Goal: Task Accomplishment & Management: Manage account settings

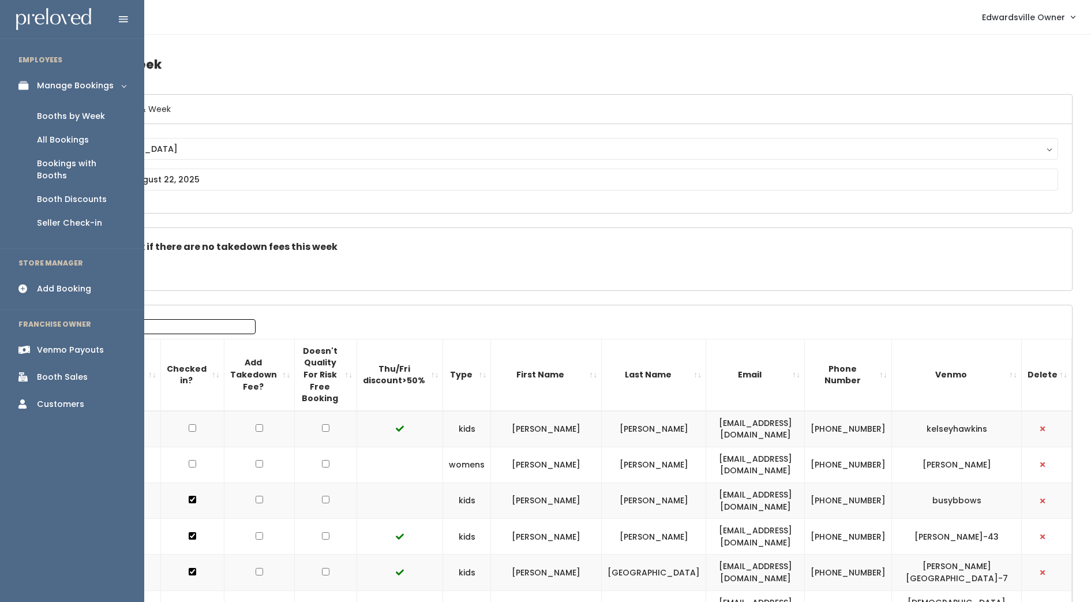
click at [54, 337] on link "Venmo Payouts" at bounding box center [72, 350] width 144 height 26
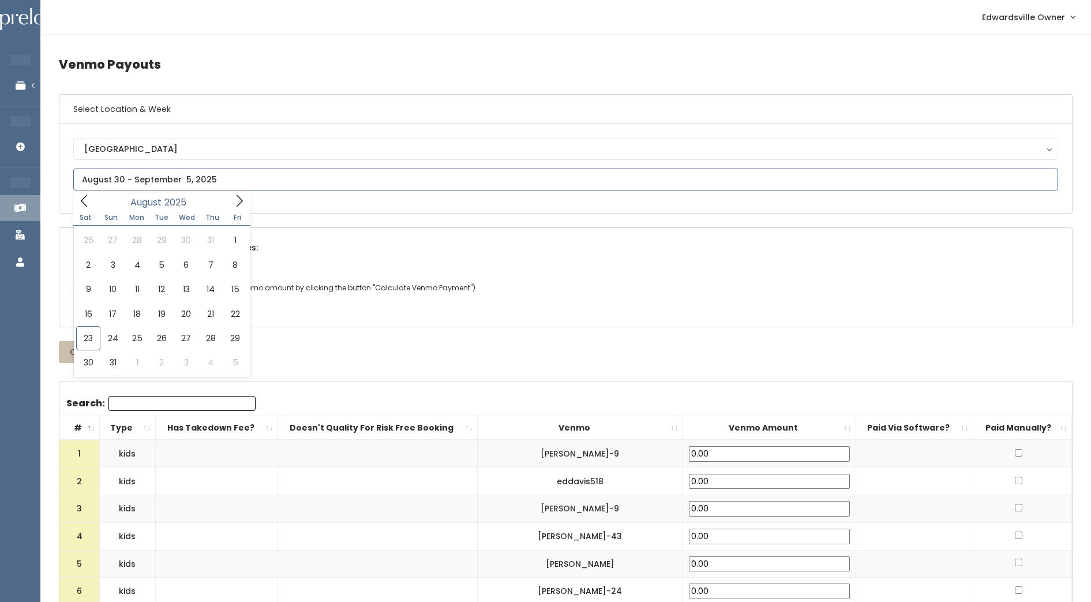
click at [234, 171] on input "text" at bounding box center [565, 180] width 985 height 22
type input "[DATE] to [DATE]"
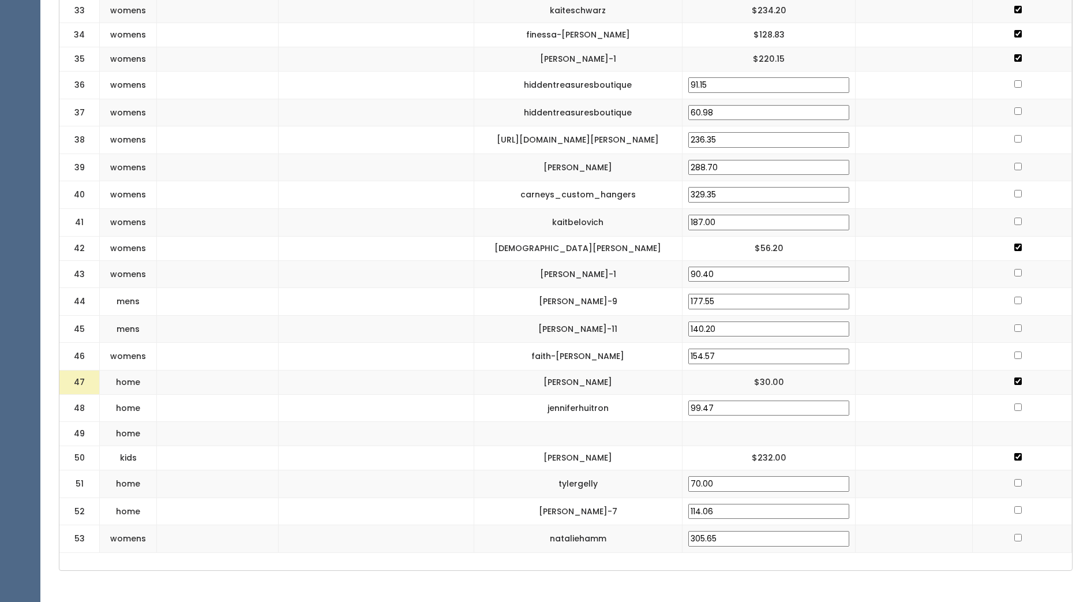
scroll to position [1212, 0]
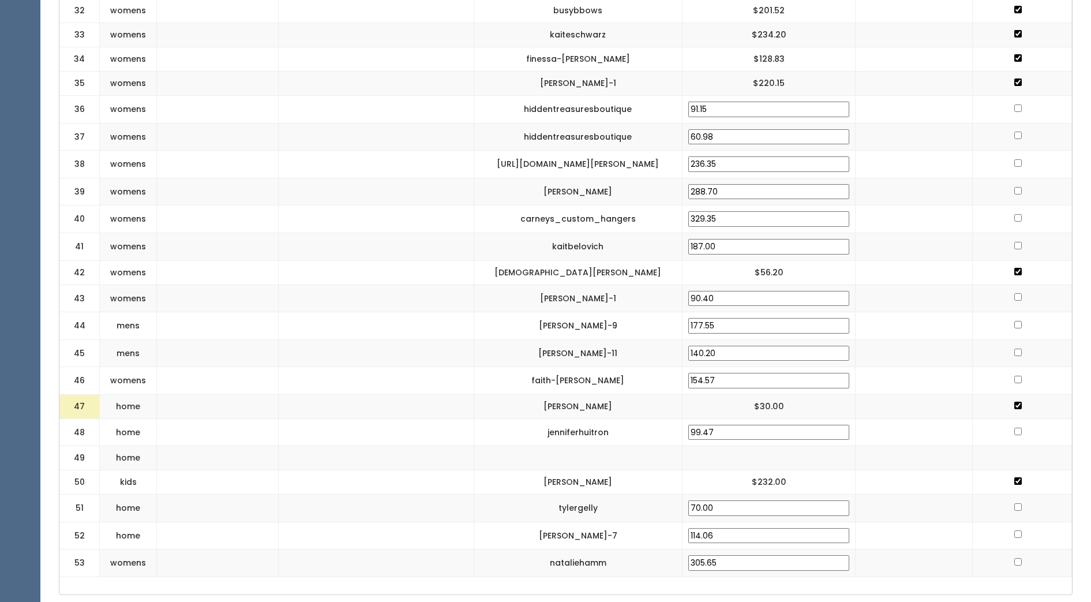
click at [1018, 561] on input "checkbox" at bounding box center [1019, 562] width 8 height 8
checkbox input "true"
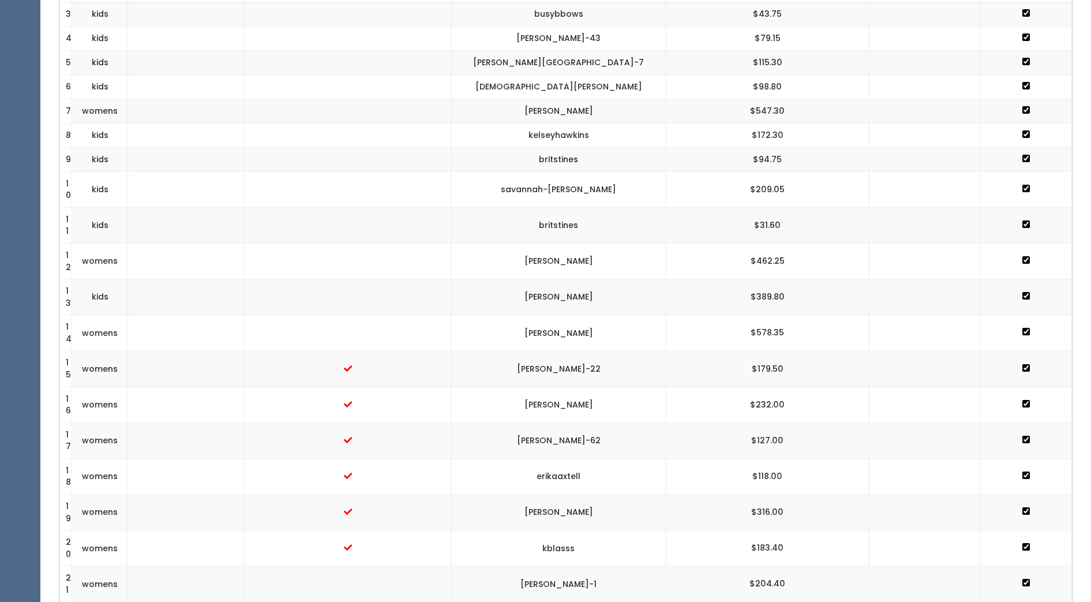
scroll to position [0, 0]
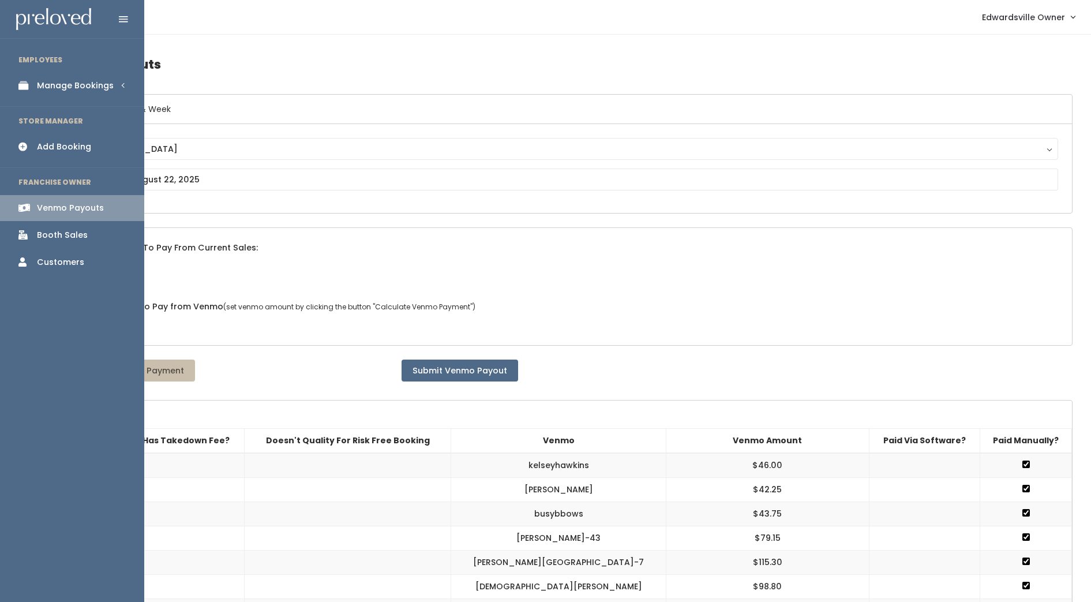
click at [67, 80] on div "Manage Bookings" at bounding box center [75, 86] width 77 height 12
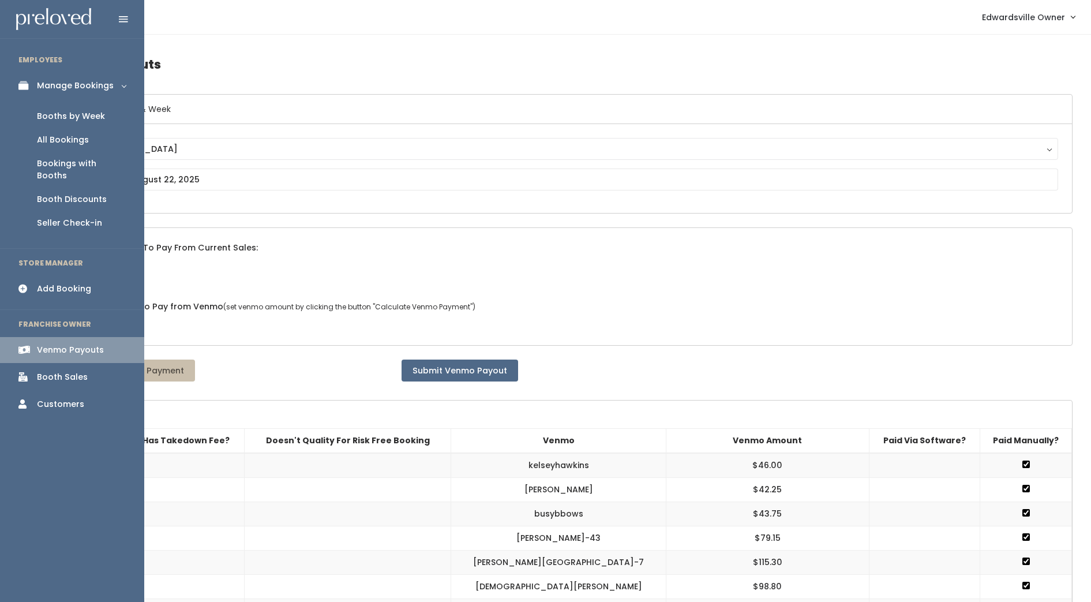
click at [76, 115] on div "Booths by Week" at bounding box center [71, 116] width 68 height 12
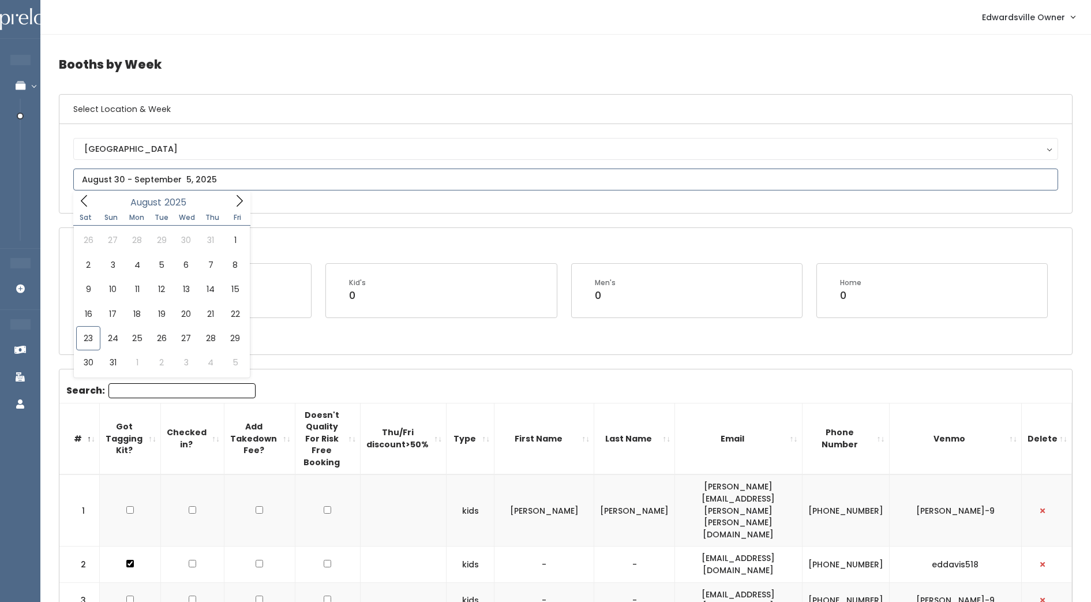
click at [157, 173] on input "text" at bounding box center [565, 180] width 985 height 22
type input "[DATE] to [DATE]"
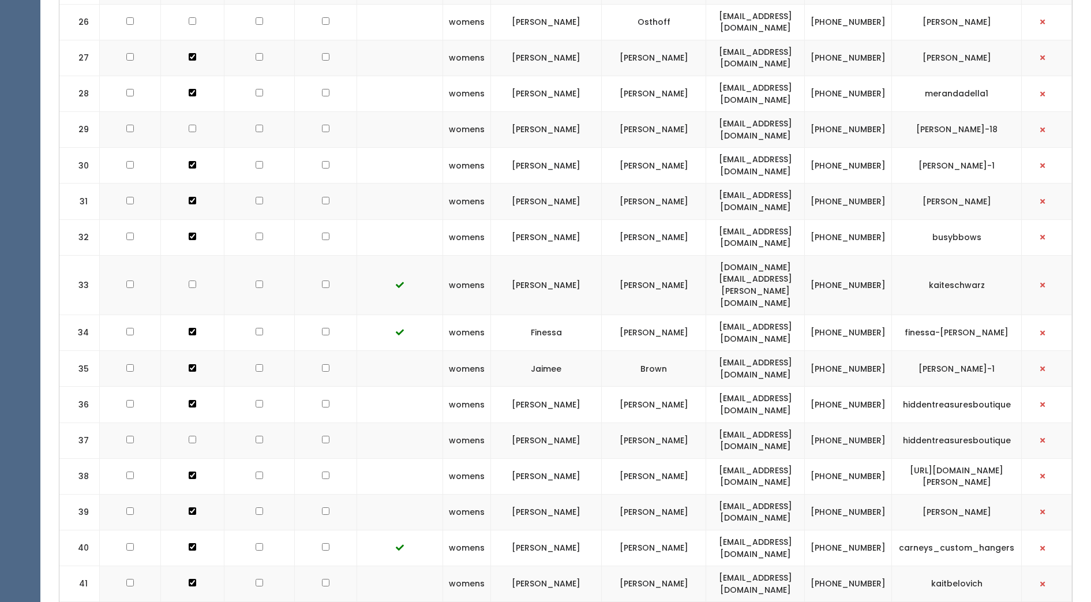
scroll to position [1414, 0]
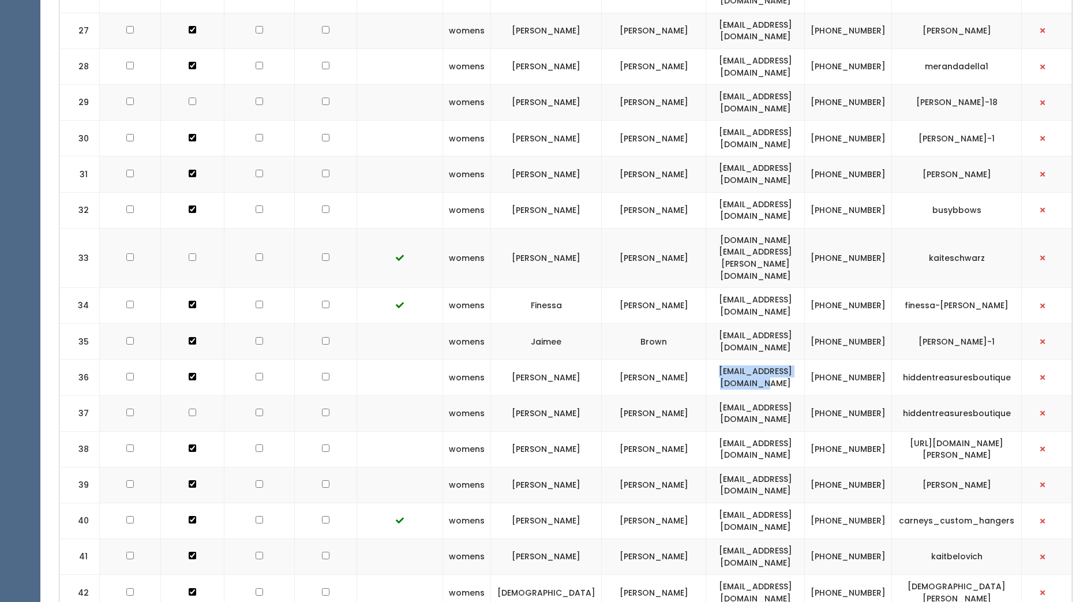
drag, startPoint x: 688, startPoint y: 260, endPoint x: 810, endPoint y: 255, distance: 121.3
click at [805, 360] on td "jenieceandrews@gmail.com" at bounding box center [755, 378] width 99 height 36
drag, startPoint x: 810, startPoint y: 255, endPoint x: 798, endPoint y: 256, distance: 11.6
copy td "jenieceandrews@gmail.com"
drag, startPoint x: 691, startPoint y: 329, endPoint x: 809, endPoint y: 330, distance: 117.2
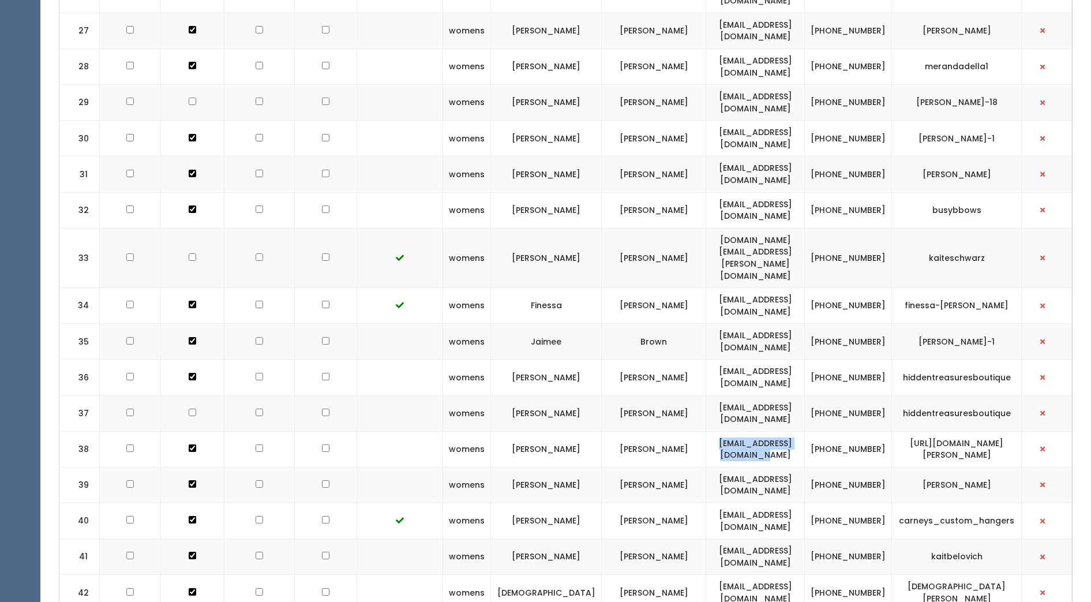
click at [805, 431] on td "emilymsnyder@outlook.com" at bounding box center [755, 449] width 99 height 36
drag, startPoint x: 809, startPoint y: 330, endPoint x: 790, endPoint y: 330, distance: 18.5
copy td "emilymsnyder@outlook.com"
drag, startPoint x: 701, startPoint y: 367, endPoint x: 802, endPoint y: 378, distance: 102.2
click at [802, 467] on td "cincoski28@yahoo.com" at bounding box center [755, 485] width 99 height 36
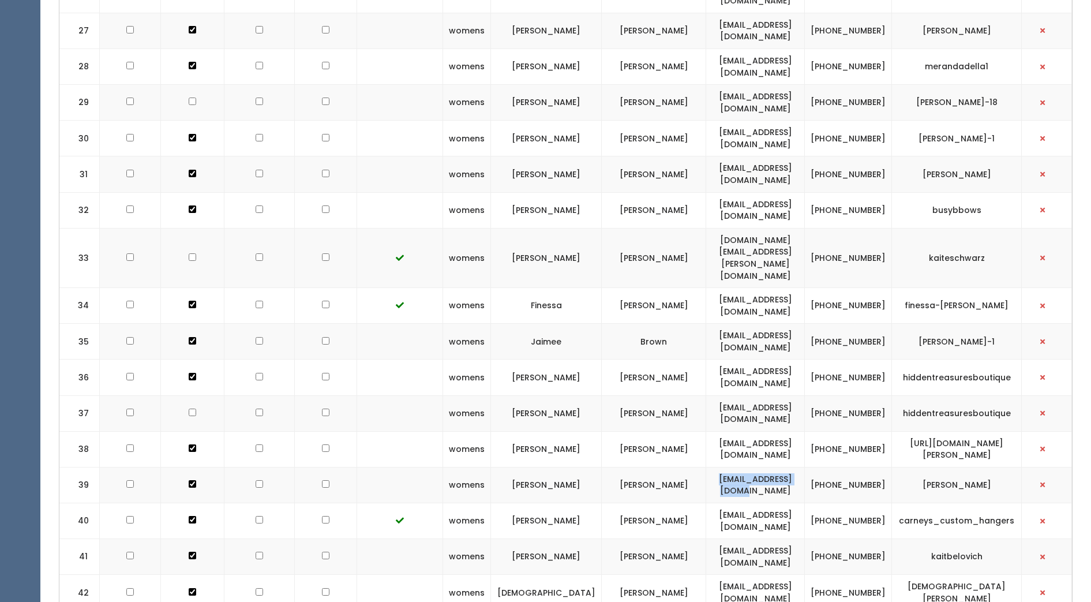
drag, startPoint x: 802, startPoint y: 378, endPoint x: 771, endPoint y: 364, distance: 34.1
copy td "cincoski28@yahoo.com"
drag, startPoint x: 695, startPoint y: 405, endPoint x: 809, endPoint y: 403, distance: 113.7
click at [805, 503] on td "joeys_gurl82@yahoo.com" at bounding box center [755, 521] width 99 height 36
drag, startPoint x: 809, startPoint y: 403, endPoint x: 776, endPoint y: 406, distance: 33.0
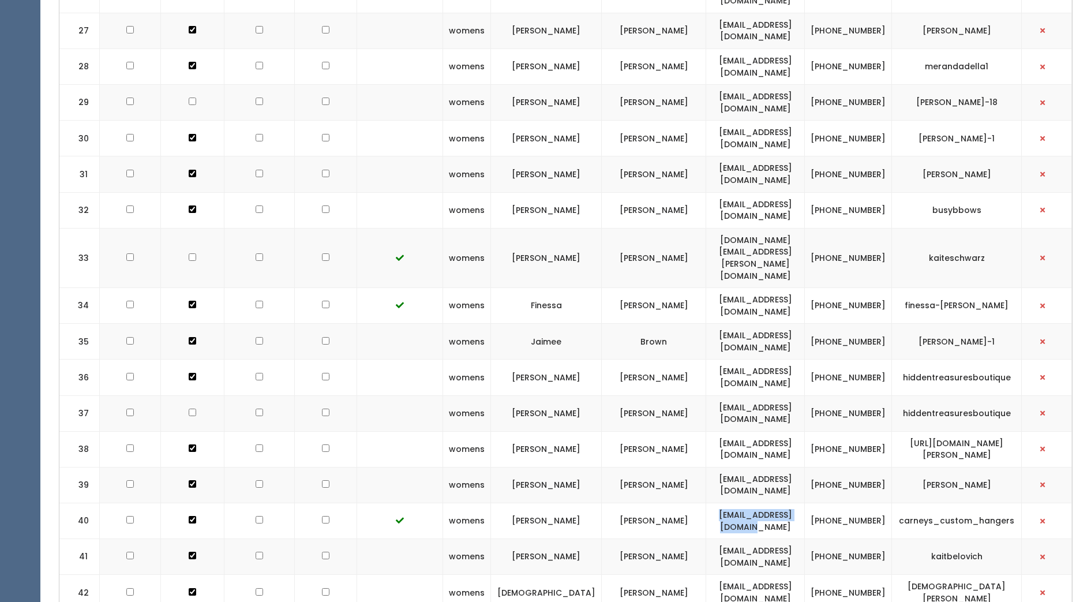
copy td "joeys_gurl82@yahoo.com"
drag, startPoint x: 930, startPoint y: 439, endPoint x: 985, endPoint y: 441, distance: 54.3
click at [985, 539] on td "kaitbelovich" at bounding box center [957, 557] width 130 height 36
drag, startPoint x: 985, startPoint y: 441, endPoint x: 971, endPoint y: 441, distance: 13.9
copy td "kaitbelovich"
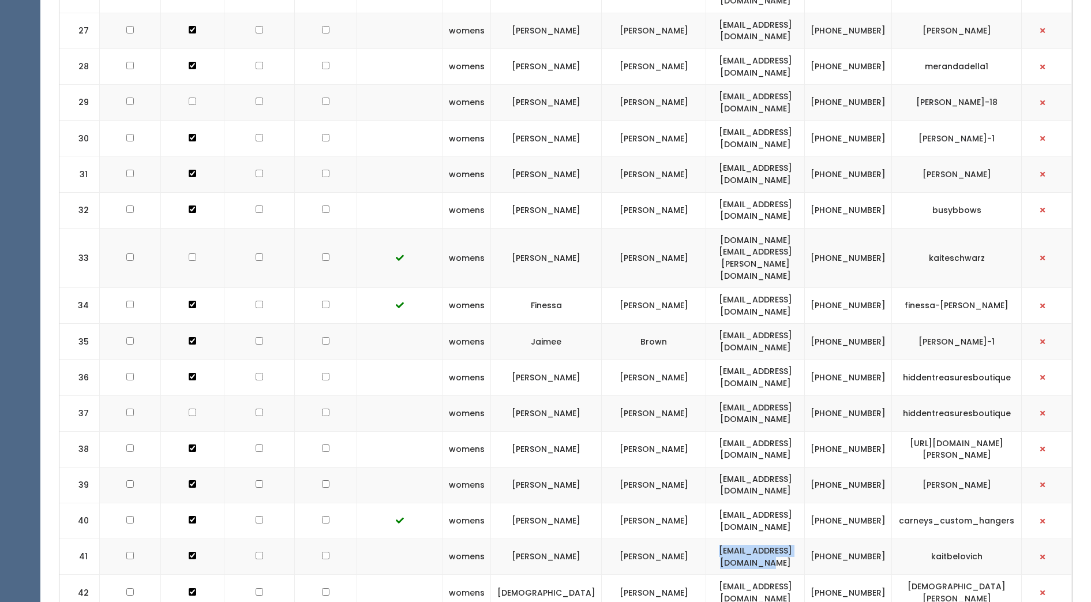
drag, startPoint x: 690, startPoint y: 439, endPoint x: 810, endPoint y: 438, distance: 120.0
click at [805, 539] on td "kaitlinbecherer@gmail.com" at bounding box center [755, 557] width 99 height 36
drag, startPoint x: 810, startPoint y: 438, endPoint x: 798, endPoint y: 442, distance: 13.3
copy td "kaitlinbecherer@gmail.com"
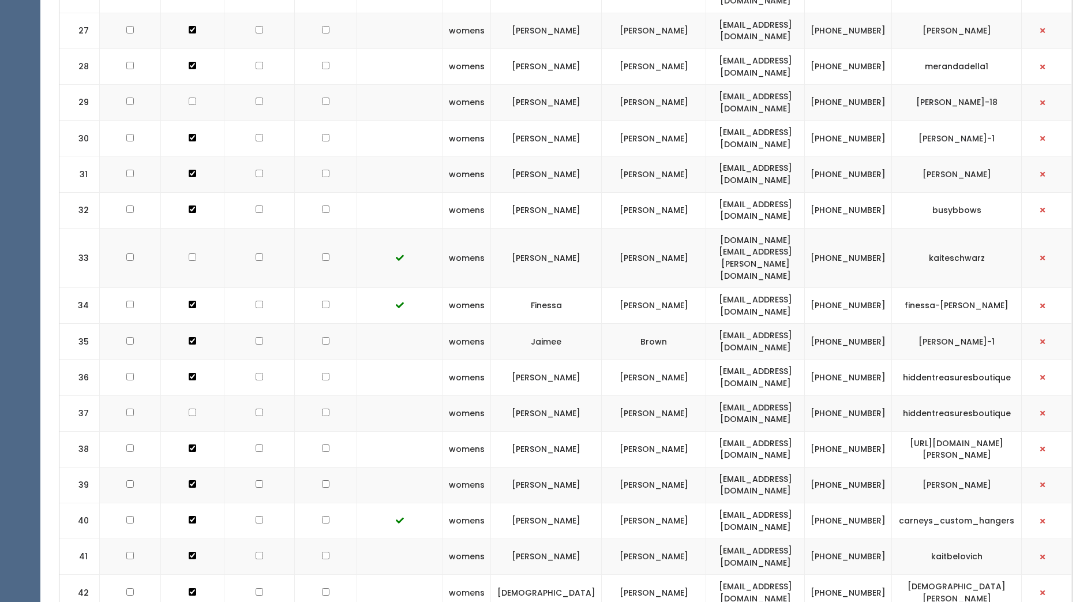
drag, startPoint x: 693, startPoint y: 507, endPoint x: 796, endPoint y: 511, distance: 102.8
drag, startPoint x: 796, startPoint y: 511, endPoint x: 808, endPoint y: 518, distance: 14.0
drag, startPoint x: 808, startPoint y: 518, endPoint x: 787, endPoint y: 510, distance: 22.3
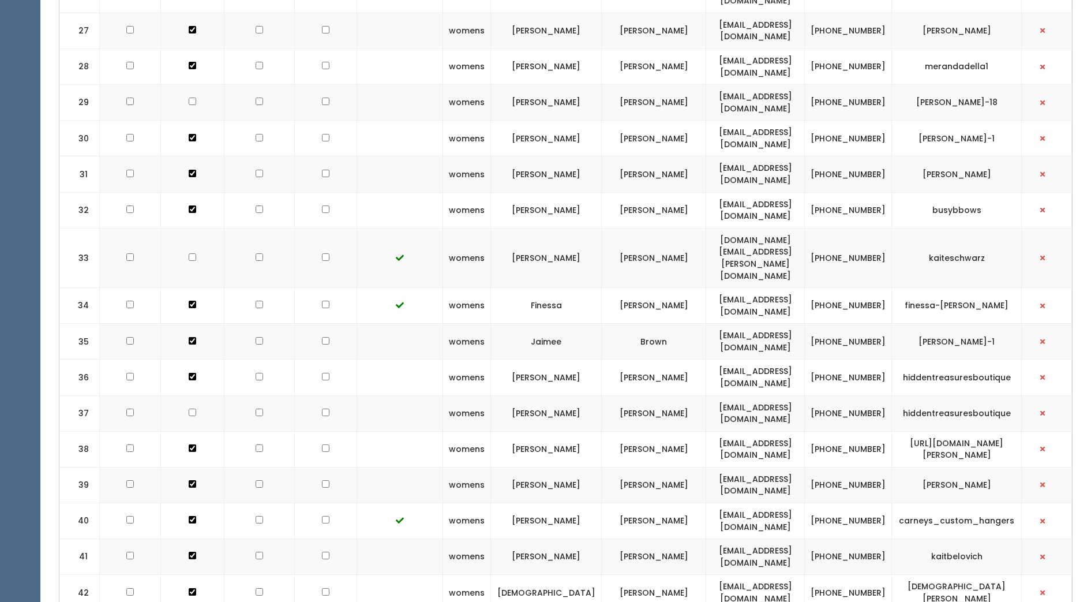
copy td "kstavroulaki546@gmail.com"
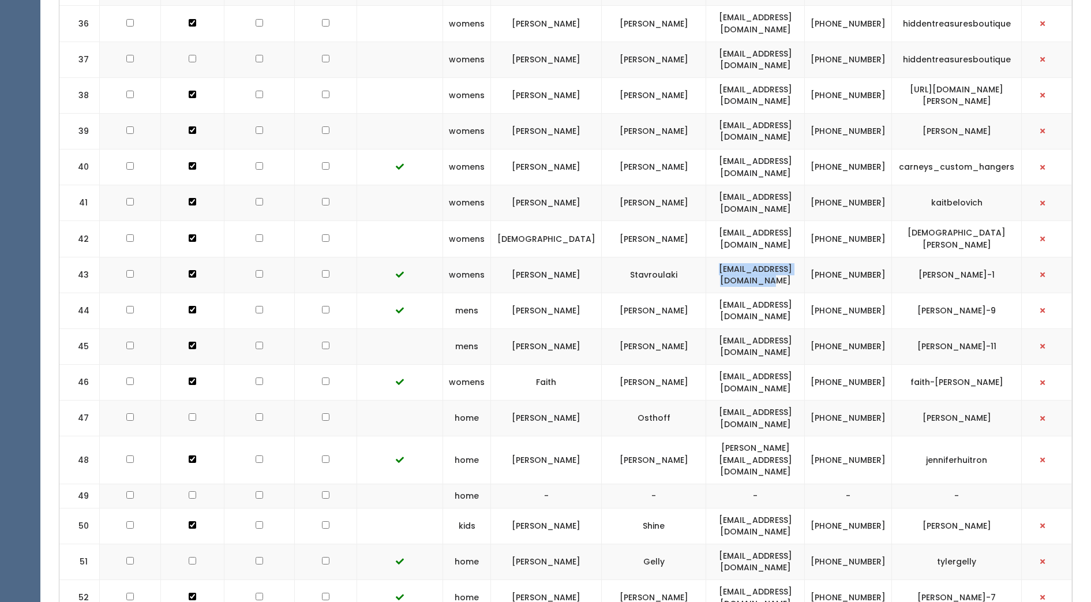
scroll to position [1773, 0]
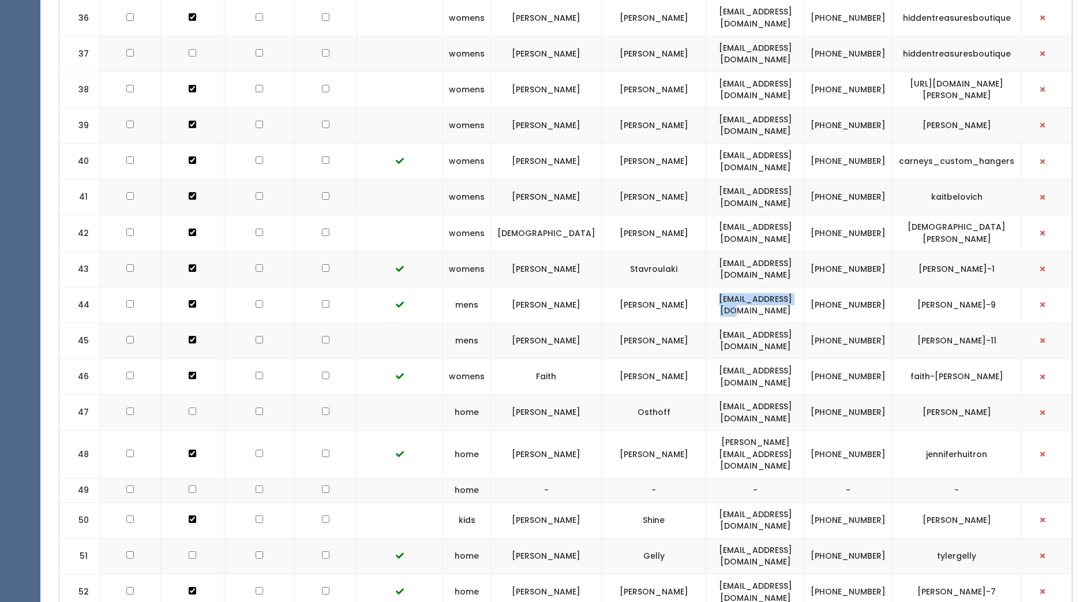
drag, startPoint x: 705, startPoint y: 186, endPoint x: 795, endPoint y: 188, distance: 90.1
click at [795, 287] on td "tejana77@yahoo.com" at bounding box center [755, 305] width 99 height 36
drag, startPoint x: 795, startPoint y: 188, endPoint x: 770, endPoint y: 185, distance: 24.5
copy td "tejana77@yahoo.com"
drag, startPoint x: 703, startPoint y: 222, endPoint x: 798, endPoint y: 232, distance: 94.6
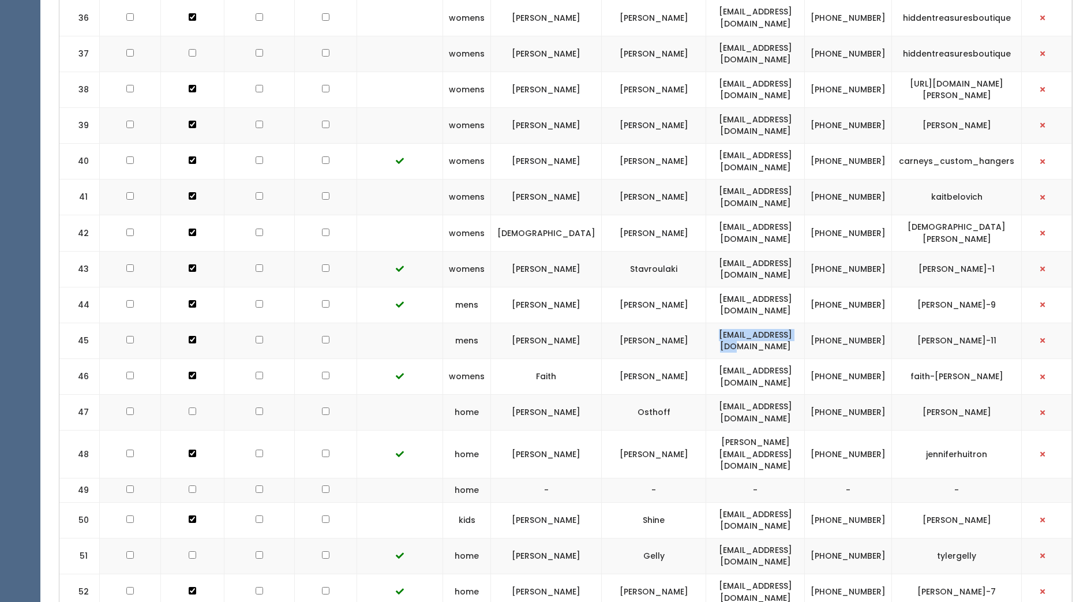
click at [798, 323] on td "ckbb2010@gmail.com" at bounding box center [755, 341] width 99 height 36
drag, startPoint x: 798, startPoint y: 232, endPoint x: 777, endPoint y: 223, distance: 22.2
copy td "ckbb2010@gmail.com"
drag, startPoint x: 701, startPoint y: 257, endPoint x: 803, endPoint y: 258, distance: 101.6
click at [803, 358] on td "fchavers13@gmail.com" at bounding box center [755, 376] width 99 height 36
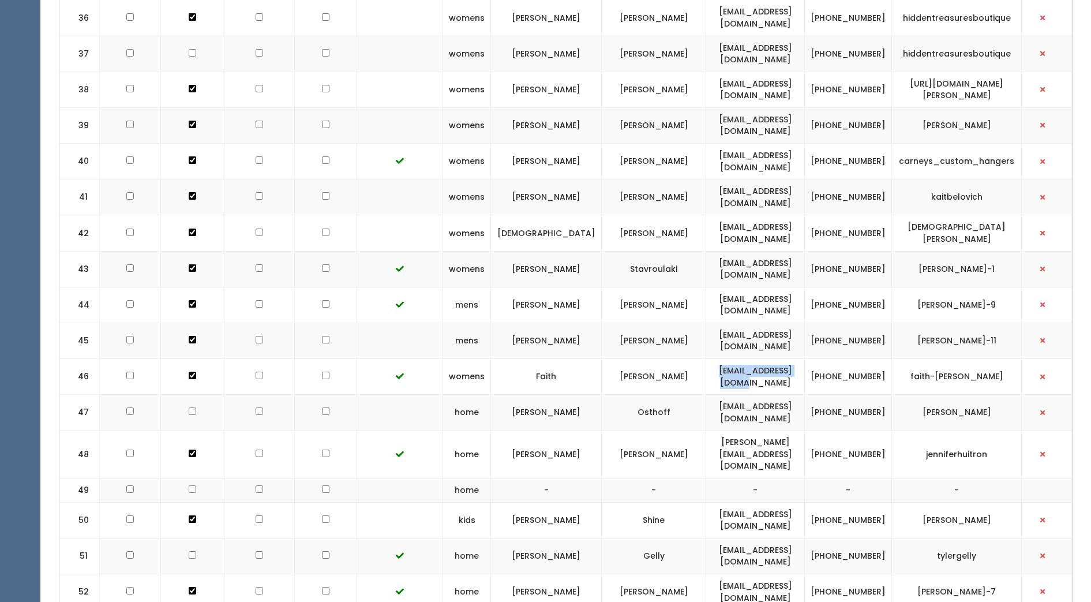
drag, startPoint x: 803, startPoint y: 258, endPoint x: 787, endPoint y: 257, distance: 15.6
drag, startPoint x: 713, startPoint y: 294, endPoint x: 799, endPoint y: 293, distance: 85.4
click at [799, 395] on td "roksthoff@att.net" at bounding box center [755, 413] width 99 height 36
drag, startPoint x: 682, startPoint y: 332, endPoint x: 816, endPoint y: 335, distance: 134.5
click at [805, 431] on td "jennifer_huitron@yahoo.com" at bounding box center [755, 455] width 99 height 48
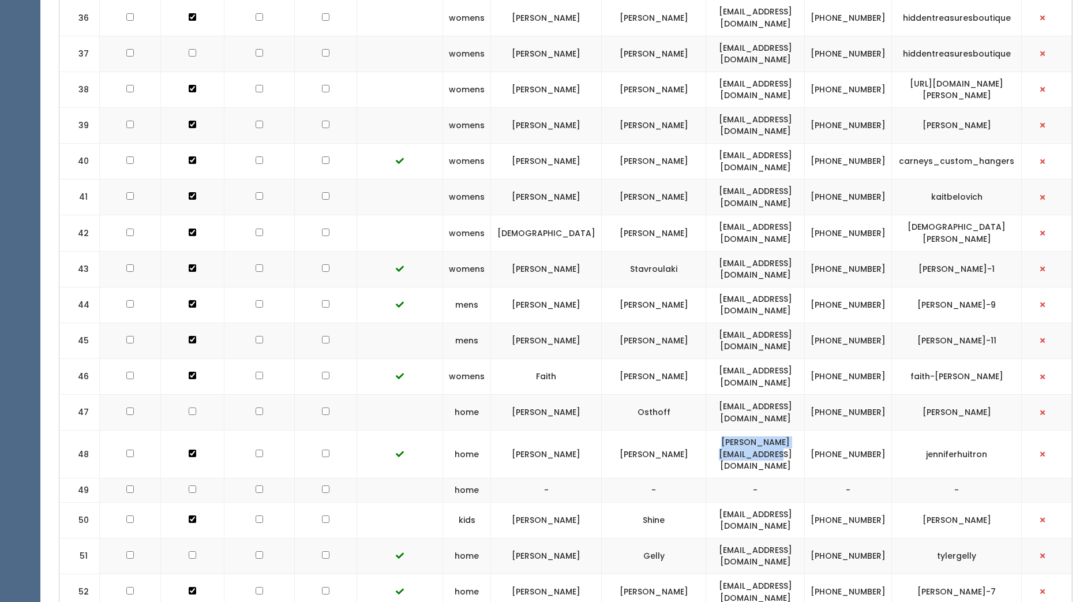
drag, startPoint x: 816, startPoint y: 335, endPoint x: 791, endPoint y: 334, distance: 25.4
drag, startPoint x: 694, startPoint y: 462, endPoint x: 809, endPoint y: 462, distance: 115.4
click at [805, 574] on td "pattidennison4@gmail.com" at bounding box center [755, 592] width 99 height 36
drag, startPoint x: 809, startPoint y: 462, endPoint x: 802, endPoint y: 463, distance: 7.0
